Goal: Navigation & Orientation: Find specific page/section

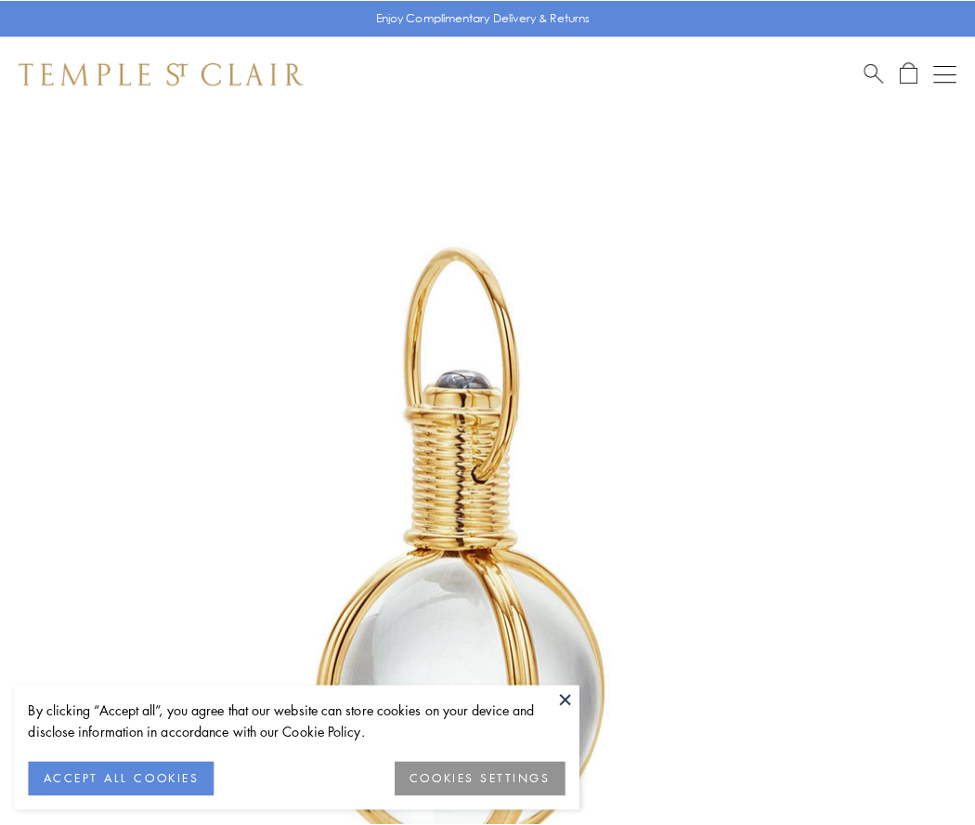
scroll to position [485, 0]
